Goal: Find specific page/section: Find specific page/section

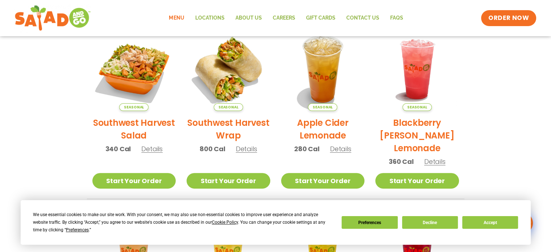
scroll to position [181, 0]
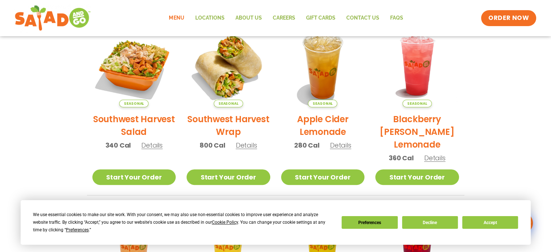
click at [154, 142] on span "Details" at bounding box center [151, 145] width 21 height 9
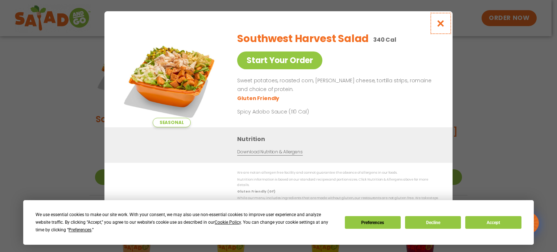
click at [443, 27] on icon "Close modal" at bounding box center [440, 24] width 9 height 8
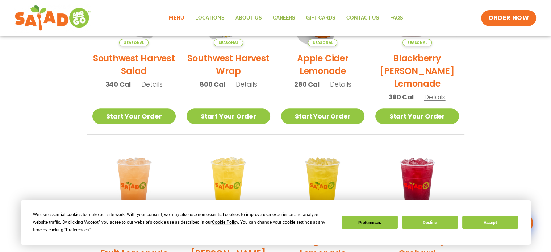
scroll to position [212, 0]
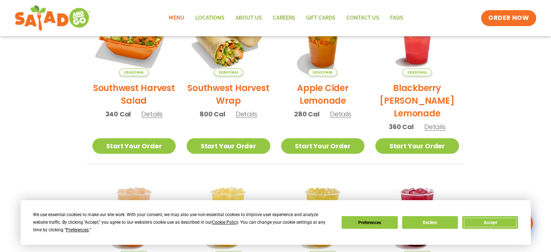
click at [482, 220] on button "Accept" at bounding box center [490, 222] width 56 height 13
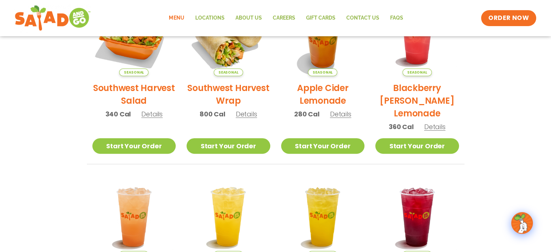
click at [176, 20] on link "Menu" at bounding box center [176, 18] width 26 height 17
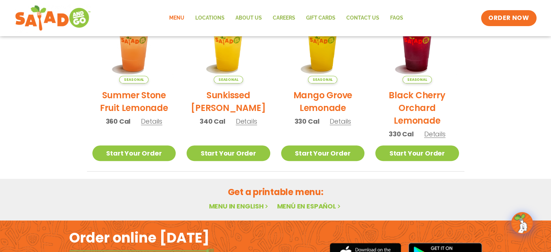
scroll to position [435, 0]
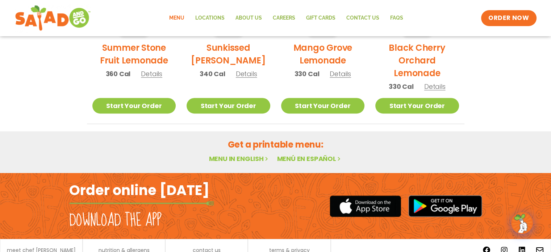
click at [219, 161] on link "Menu in English" at bounding box center [239, 158] width 61 height 9
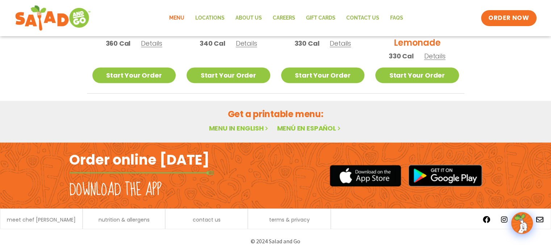
scroll to position [466, 0]
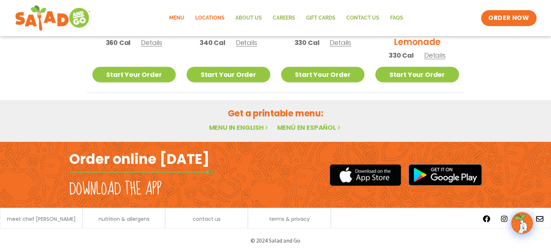
click at [218, 16] on link "Locations" at bounding box center [210, 18] width 40 height 17
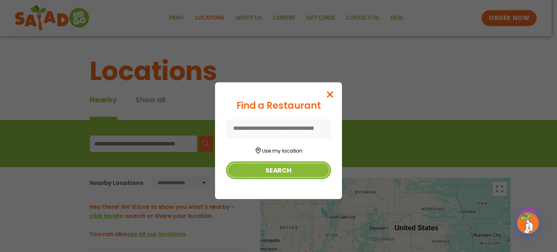
click at [301, 169] on button "Search" at bounding box center [278, 170] width 105 height 18
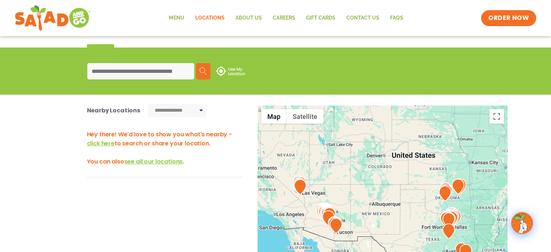
scroll to position [109, 0]
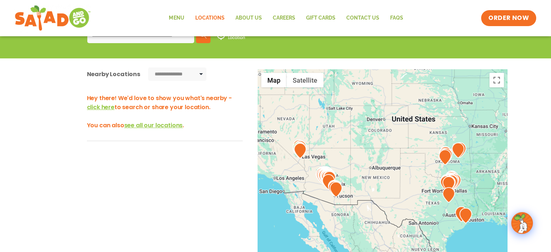
click at [152, 124] on span "see all our locations" at bounding box center [153, 125] width 59 height 8
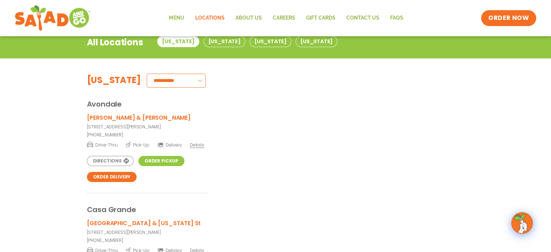
click at [160, 158] on link "Order Pickup" at bounding box center [161, 161] width 46 height 10
